Goal: Entertainment & Leisure: Browse casually

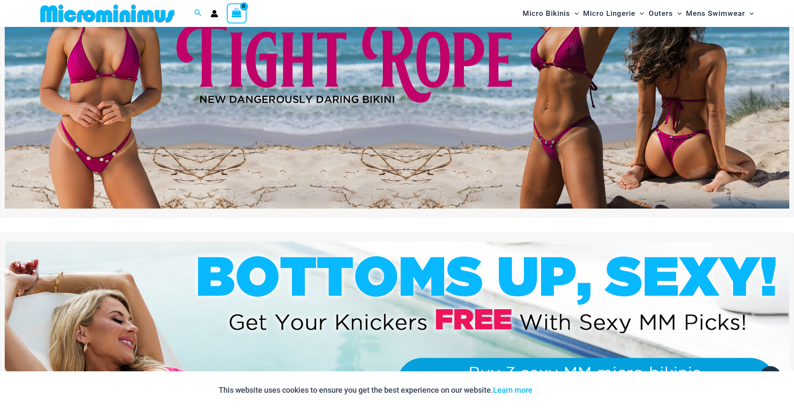
scroll to position [168, 0]
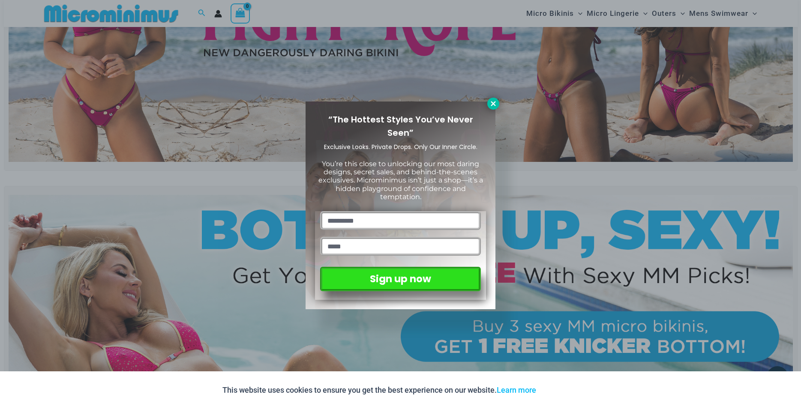
click at [491, 102] on icon at bounding box center [494, 104] width 8 height 8
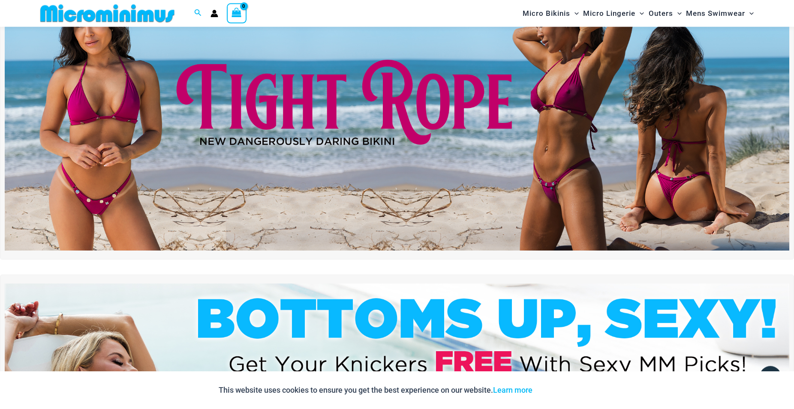
scroll to position [44, 0]
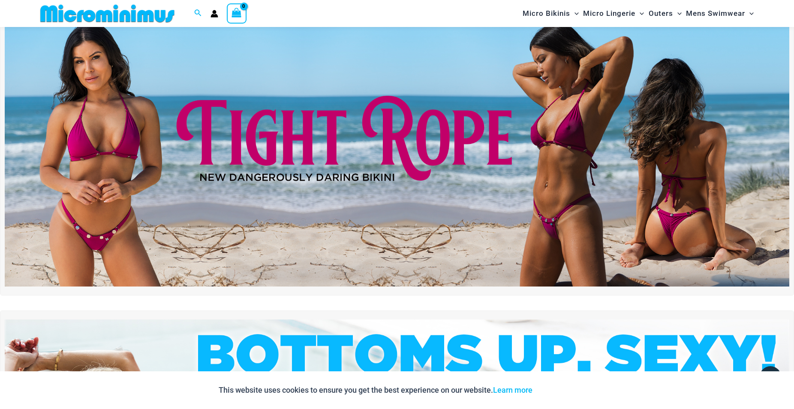
click at [323, 144] on img at bounding box center [397, 153] width 784 height 267
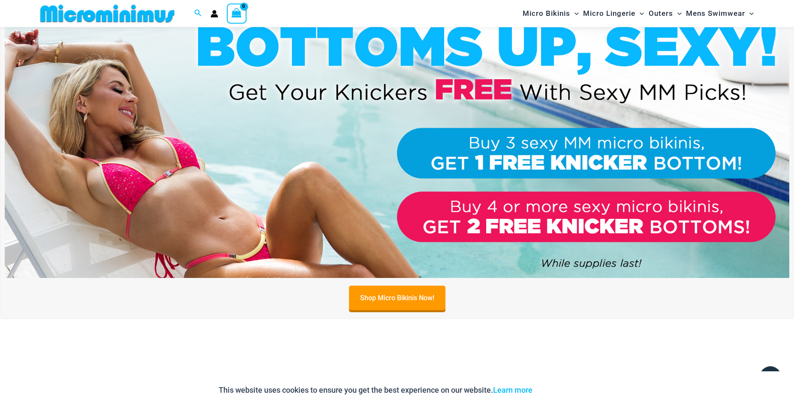
scroll to position [437, 0]
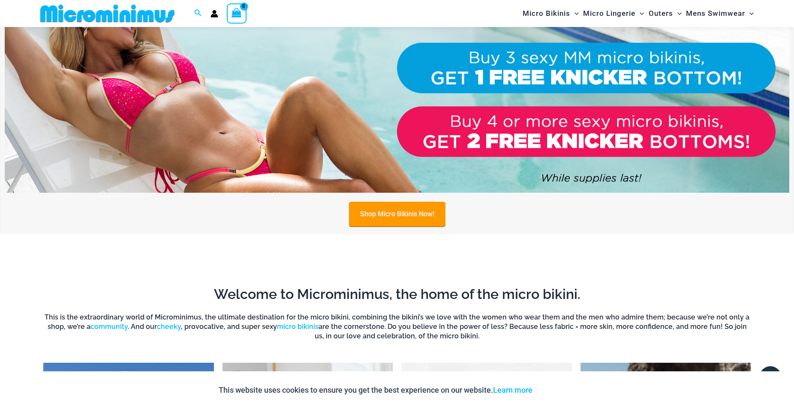
click at [408, 216] on link "Shop Micro Bikinis Now!" at bounding box center [397, 214] width 96 height 24
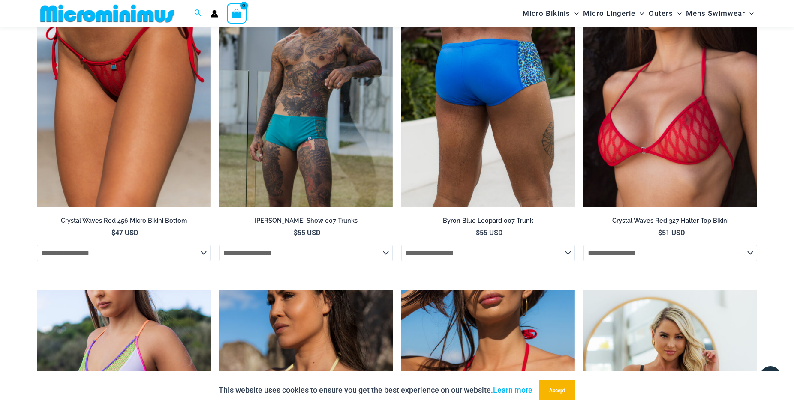
scroll to position [1960, 0]
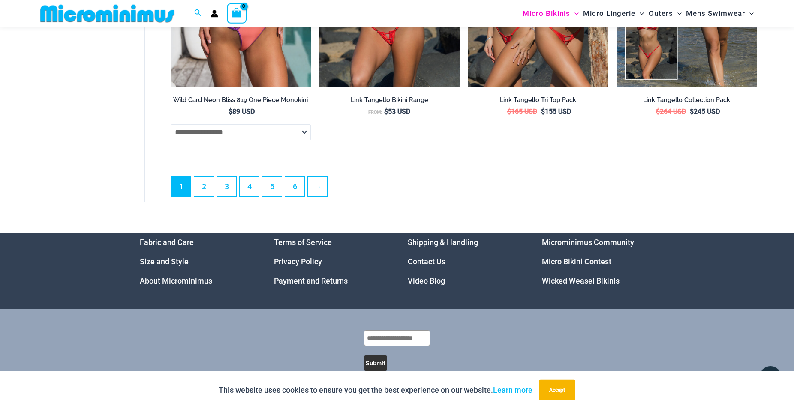
scroll to position [2499, 0]
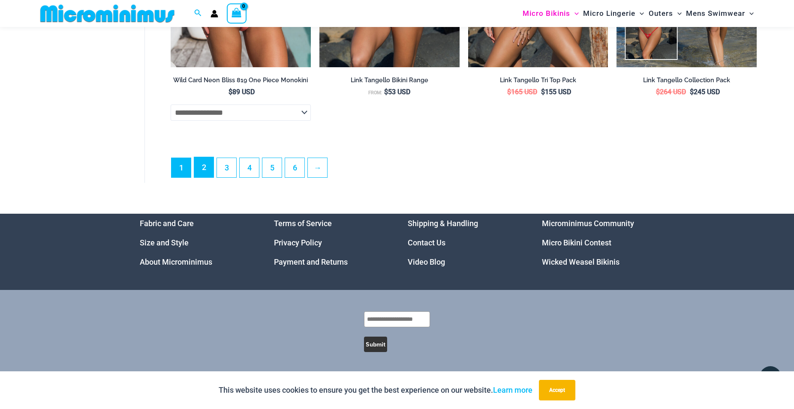
click at [204, 169] on link "2" at bounding box center [203, 167] width 19 height 20
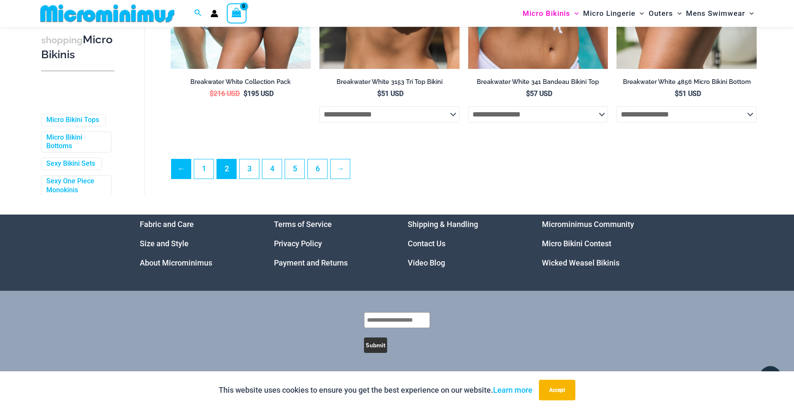
scroll to position [2310, 0]
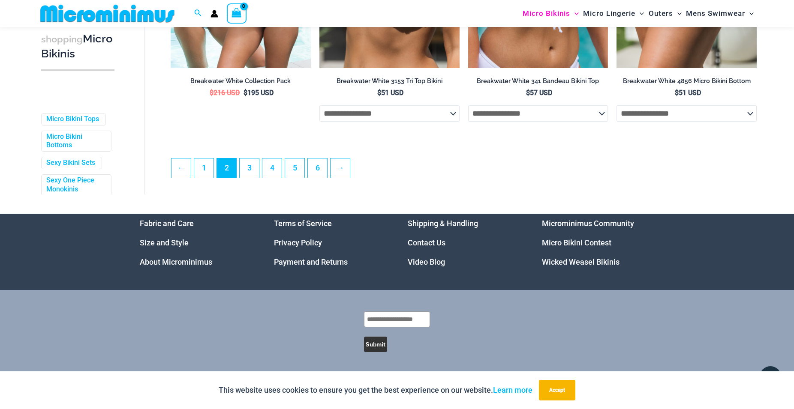
click at [427, 265] on link "Video Blog" at bounding box center [426, 262] width 37 height 9
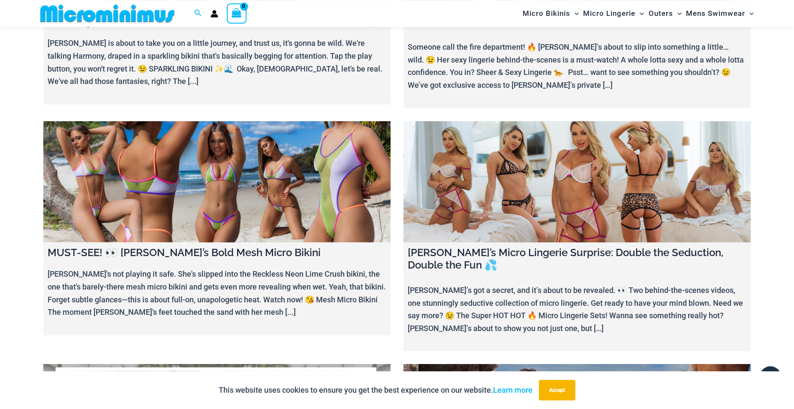
scroll to position [431, 0]
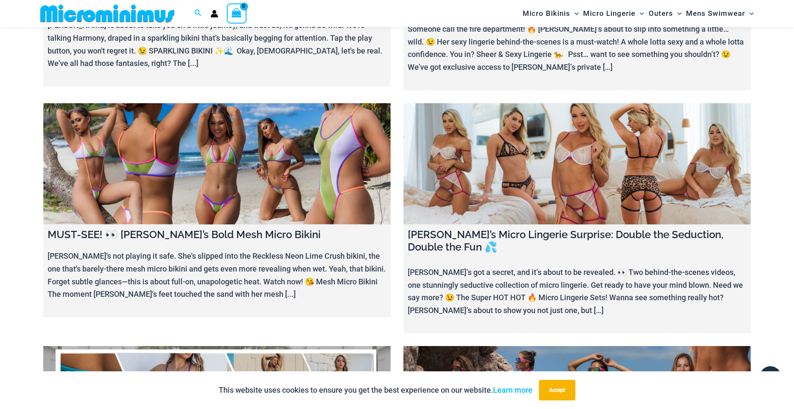
click at [171, 178] on link at bounding box center [216, 164] width 347 height 122
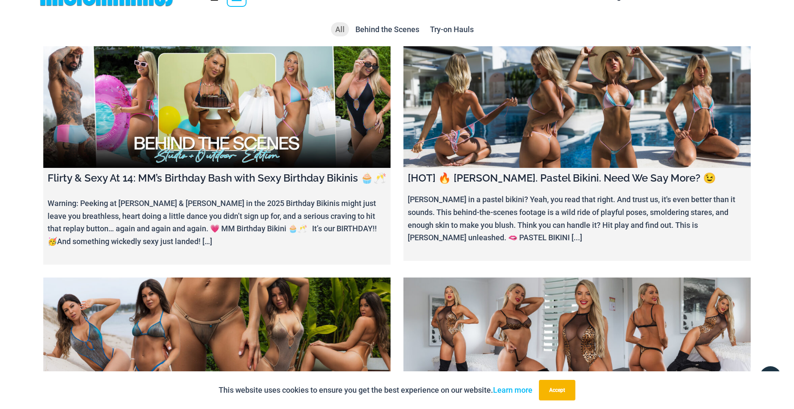
scroll to position [0, 0]
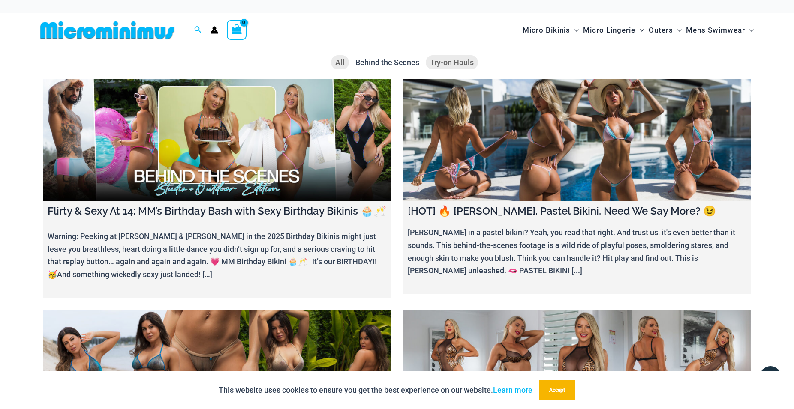
click at [451, 62] on span "Try-on Hauls" at bounding box center [452, 62] width 44 height 9
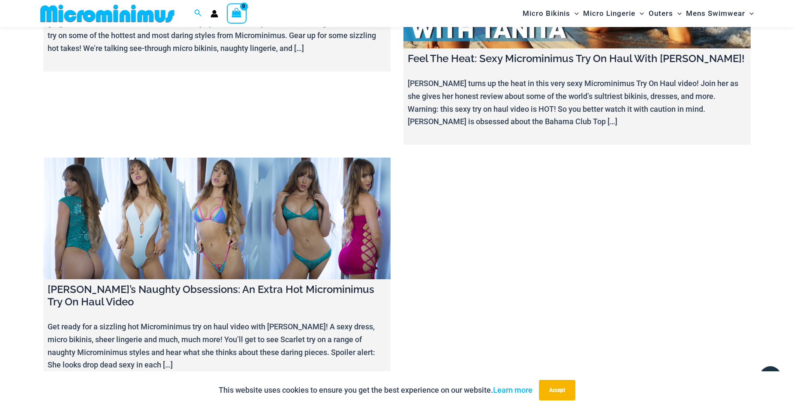
scroll to position [262, 0]
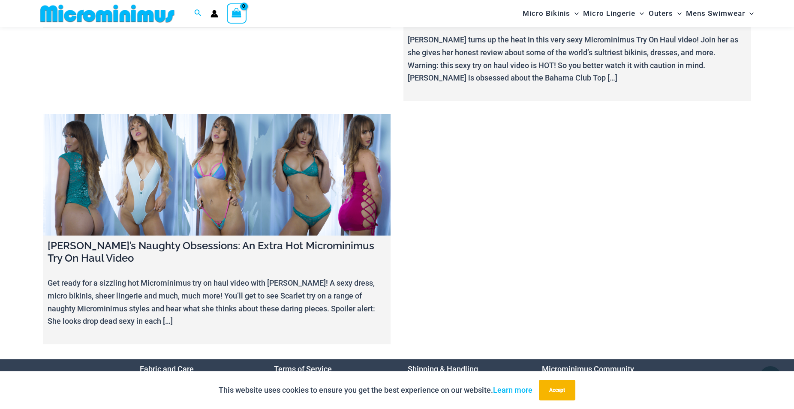
click at [193, 197] on link at bounding box center [216, 175] width 347 height 122
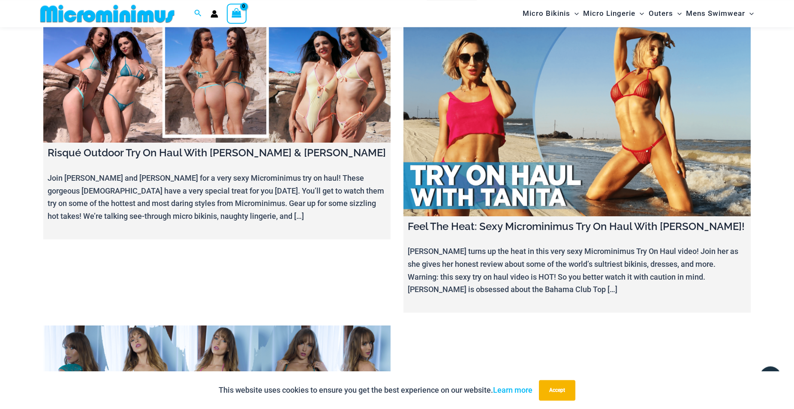
scroll to position [0, 0]
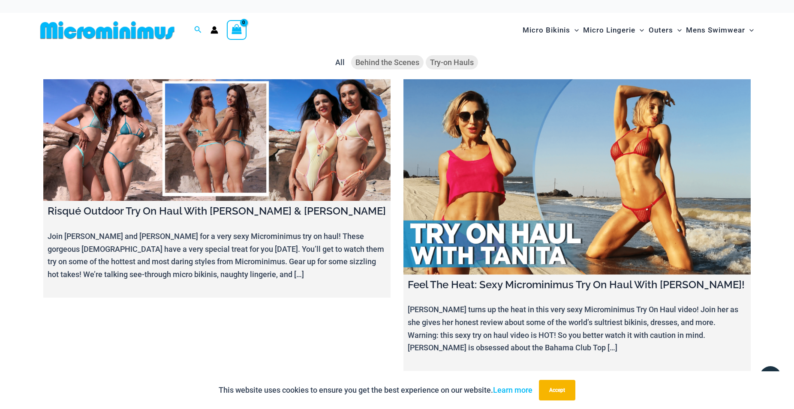
click at [372, 63] on span "Behind the Scenes" at bounding box center [387, 62] width 64 height 9
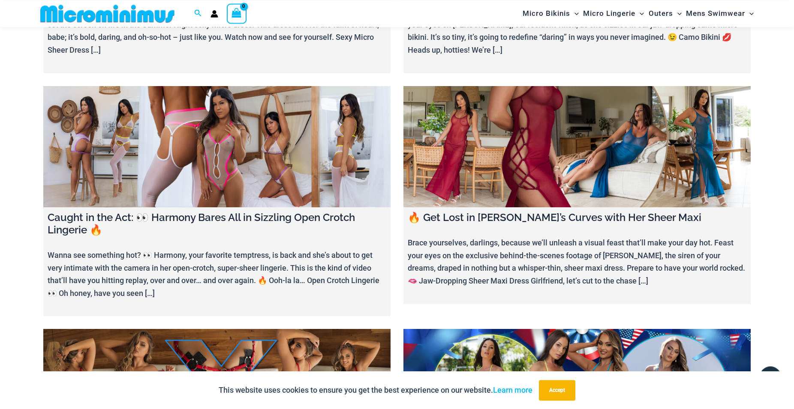
scroll to position [918, 0]
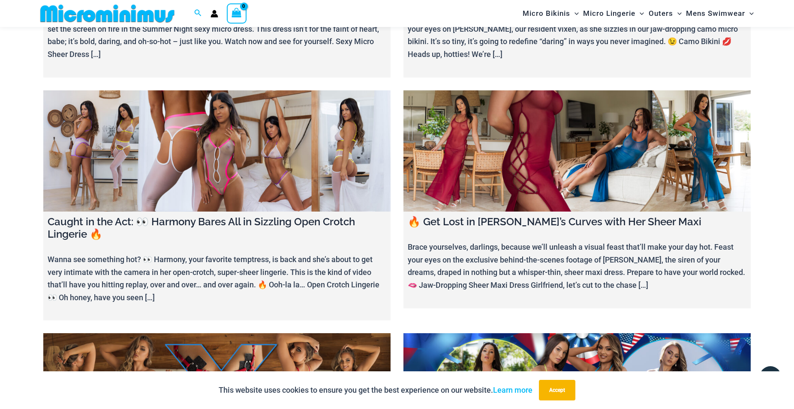
click at [208, 178] on link at bounding box center [216, 151] width 347 height 122
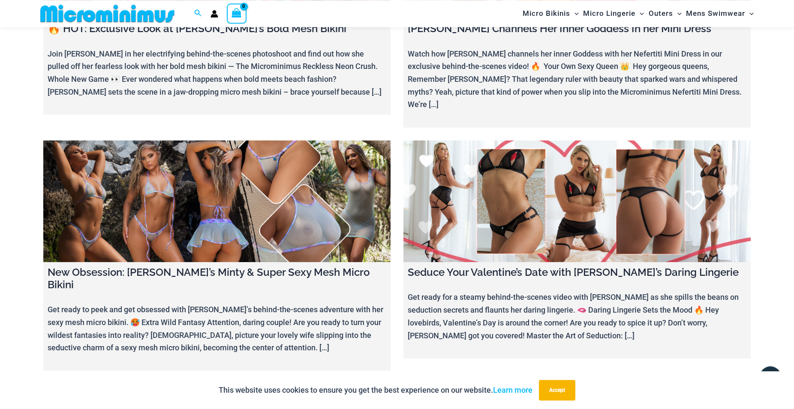
scroll to position [3235, 0]
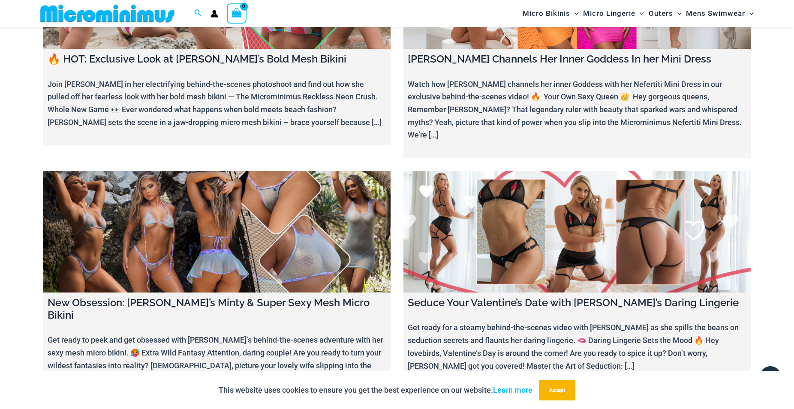
click at [204, 183] on link at bounding box center [216, 232] width 347 height 122
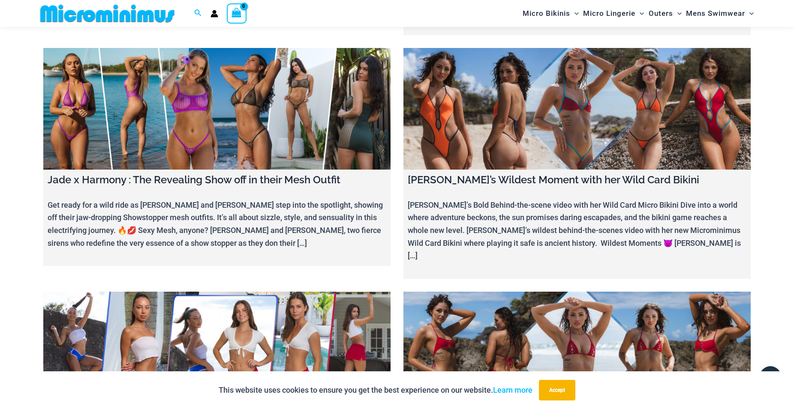
scroll to position [5334, 0]
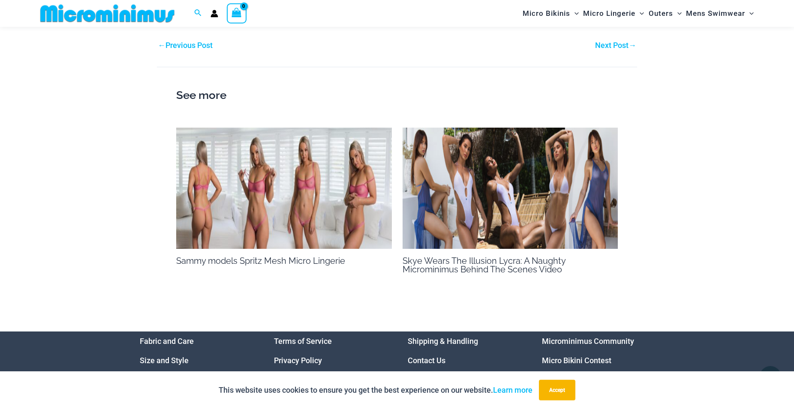
scroll to position [1391, 0]
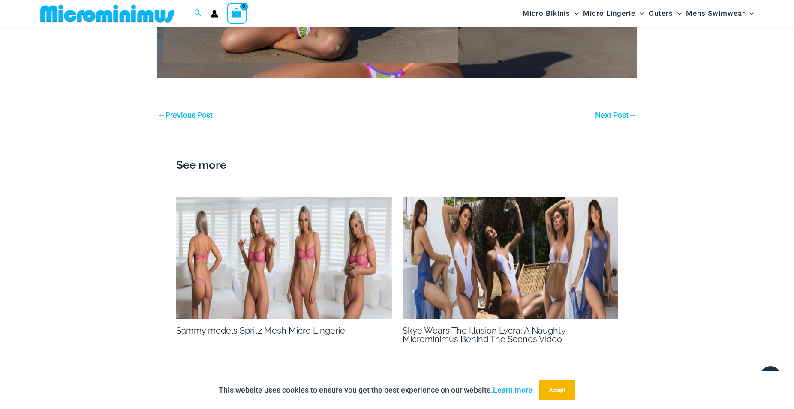
click at [271, 260] on img at bounding box center [284, 258] width 216 height 121
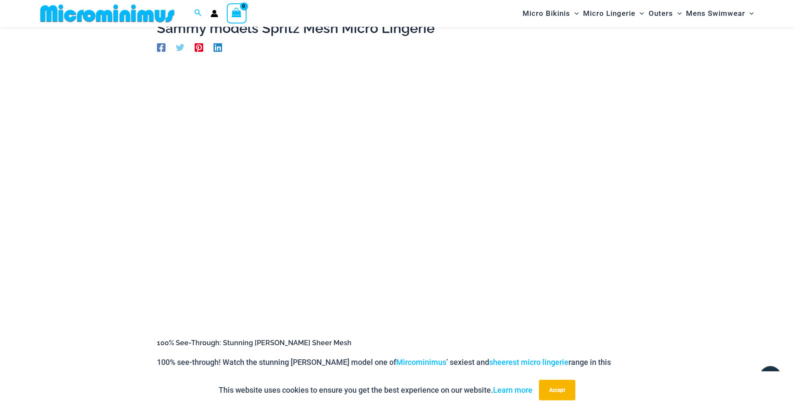
scroll to position [37, 0]
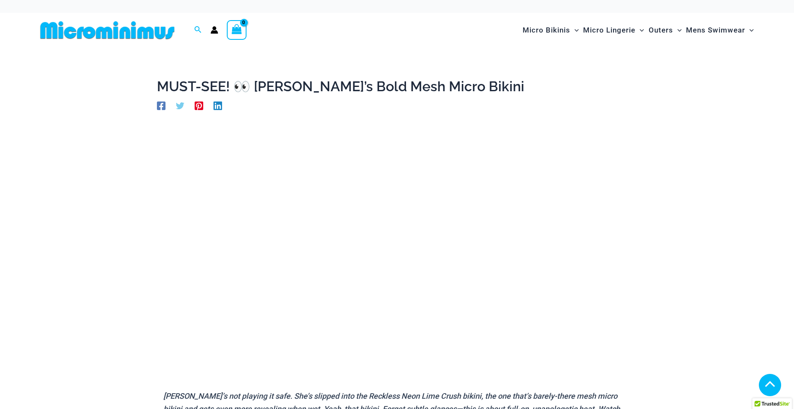
scroll to position [1391, 0]
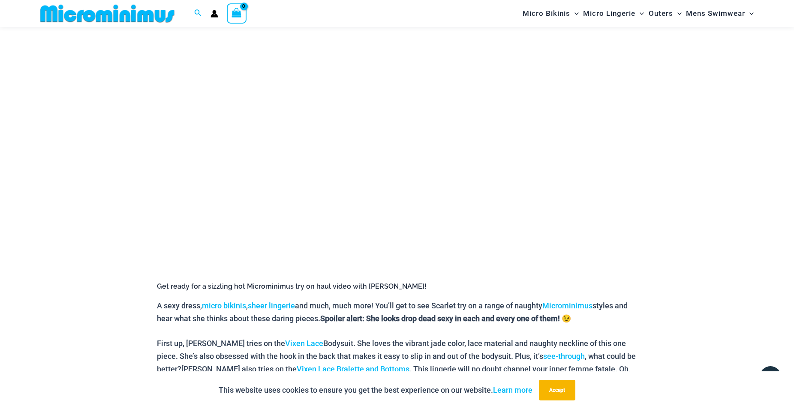
scroll to position [80, 0]
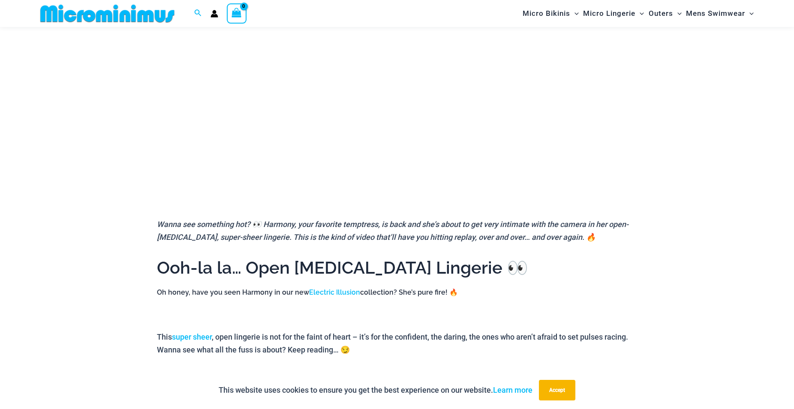
scroll to position [168, 0]
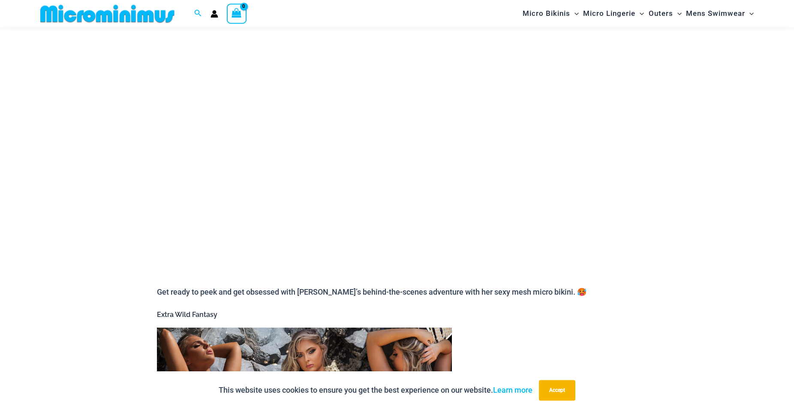
scroll to position [125, 0]
